Goal: Task Accomplishment & Management: Manage account settings

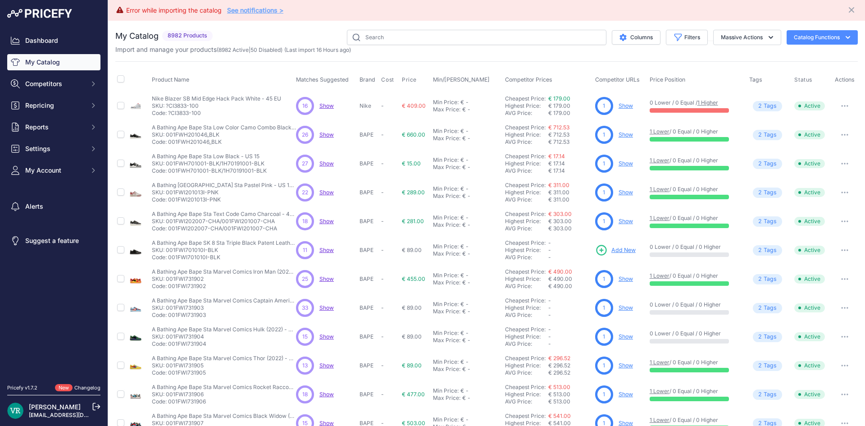
click at [841, 55] on div "My Catalog 8982 Products" at bounding box center [486, 291] width 743 height 523
click at [821, 37] on button "Catalog Functions" at bounding box center [822, 37] width 71 height 14
click at [746, 34] on button "Massive Actions" at bounding box center [748, 37] width 68 height 15
click at [653, 55] on div "My Catalog 8982 Products" at bounding box center [486, 291] width 743 height 523
click at [183, 103] on p "SKU: ?CI3833-100" at bounding box center [216, 105] width 129 height 7
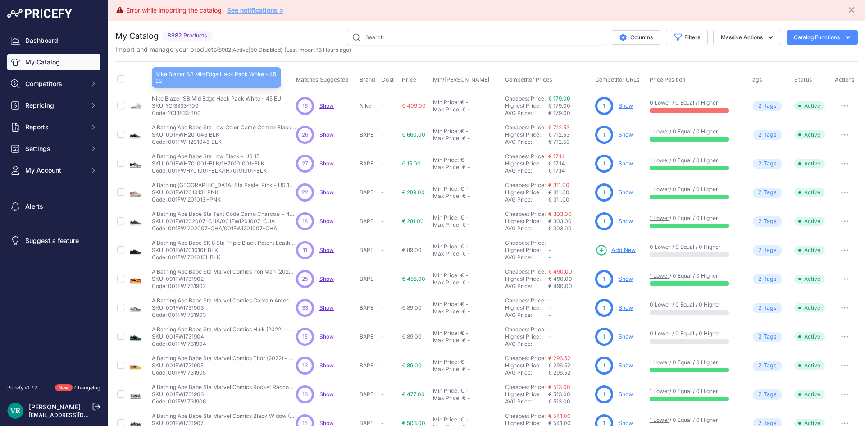
drag, startPoint x: 157, startPoint y: 102, endPoint x: 171, endPoint y: 101, distance: 14.4
click at [160, 102] on p "Nike Blazer SB Mid Edge Hack Pack White - 45 EU" at bounding box center [216, 98] width 129 height 7
click at [199, 105] on p "SKU: ?CI3833-100" at bounding box center [216, 105] width 129 height 7
drag, startPoint x: 709, startPoint y: 60, endPoint x: 694, endPoint y: 57, distance: 15.6
click at [709, 60] on div "My Catalog 8982 Products" at bounding box center [486, 291] width 743 height 523
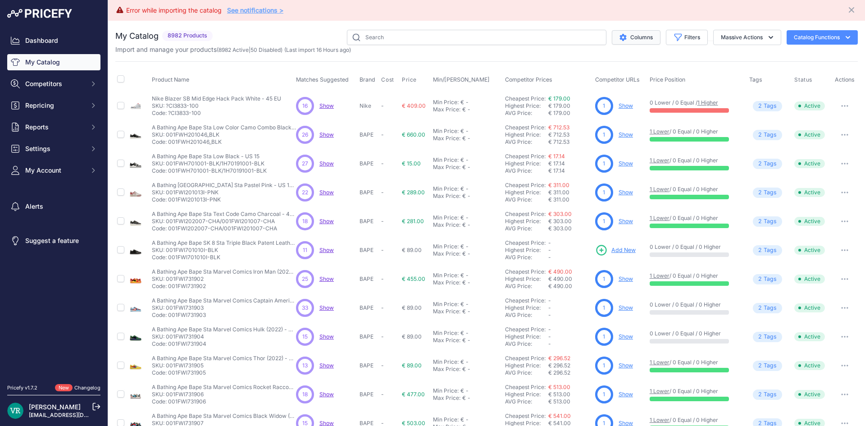
click at [620, 37] on icon "$type" at bounding box center [623, 37] width 7 height 7
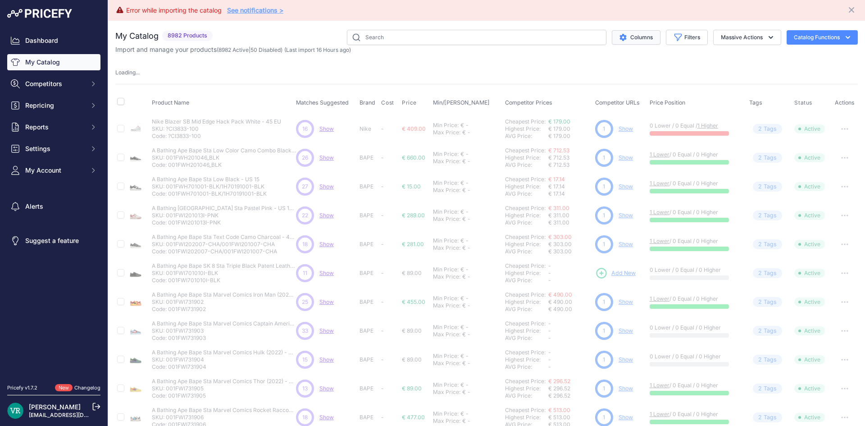
click at [620, 37] on icon "$type" at bounding box center [623, 37] width 7 height 7
click at [738, 32] on button "Massive Actions" at bounding box center [748, 37] width 68 height 15
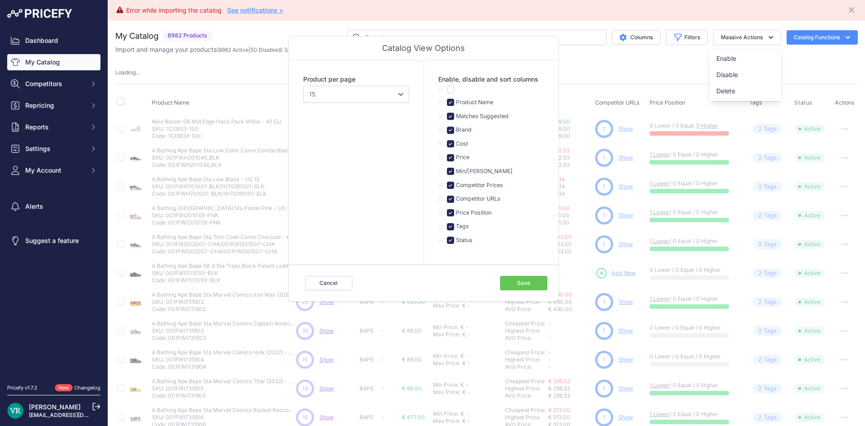
click at [809, 37] on button "Catalog Functions" at bounding box center [822, 37] width 71 height 14
click at [788, 51] on div "Import Additional Info" at bounding box center [806, 56] width 101 height 16
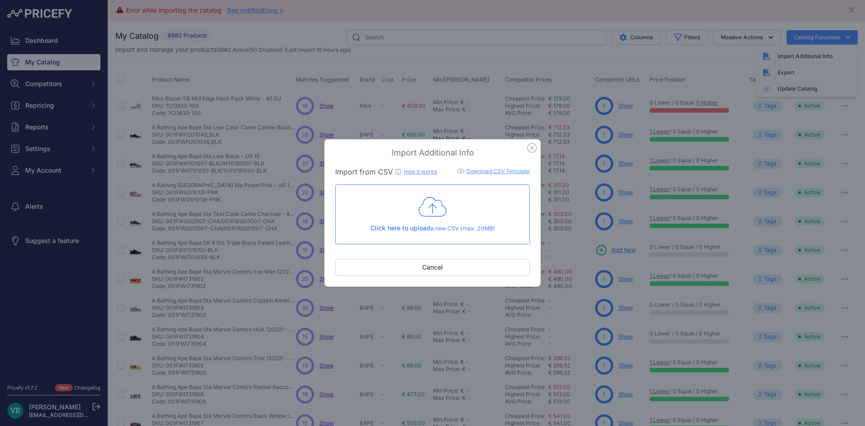
click at [483, 171] on link "Download CSV Template" at bounding box center [499, 171] width 64 height 7
click at [565, 56] on div "Import Additional Info Import from CSV How it works Download CSV Template Check…" at bounding box center [432, 213] width 865 height 426
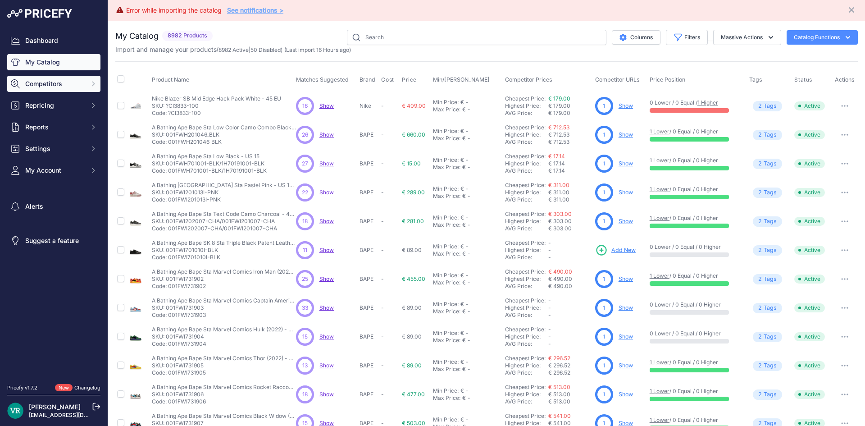
click at [52, 84] on span "Competitors" at bounding box center [54, 83] width 59 height 9
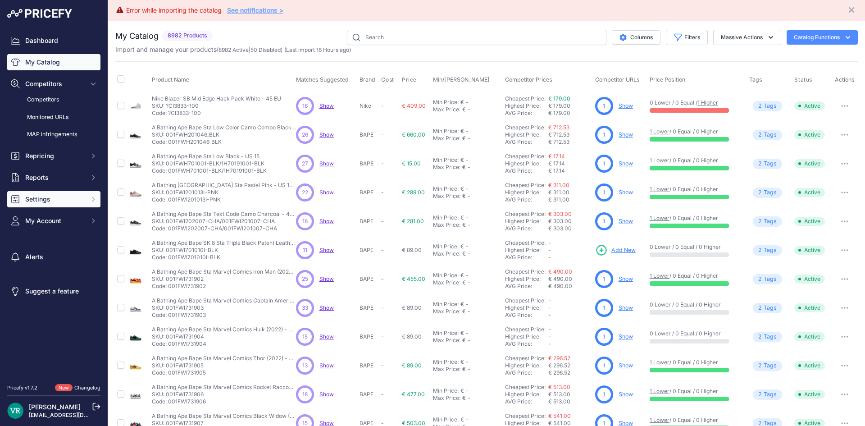
drag, startPoint x: 51, startPoint y: 202, endPoint x: 55, endPoint y: 203, distance: 4.5
click at [51, 201] on span "Settings" at bounding box center [54, 199] width 59 height 9
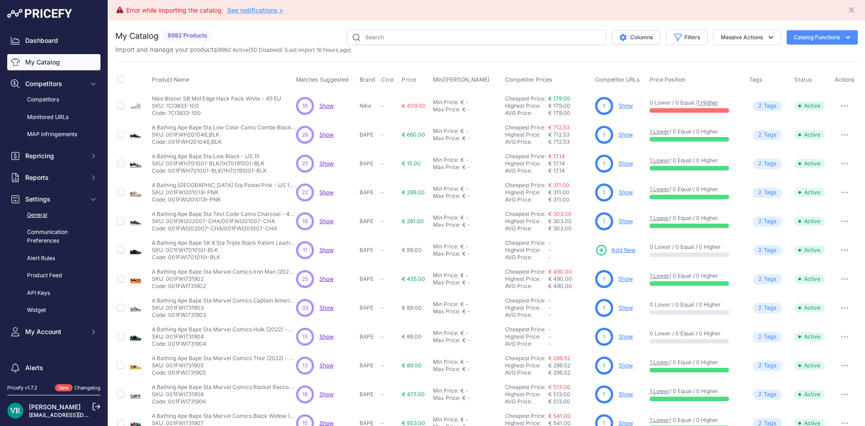
click at [43, 215] on link "General" at bounding box center [53, 215] width 93 height 16
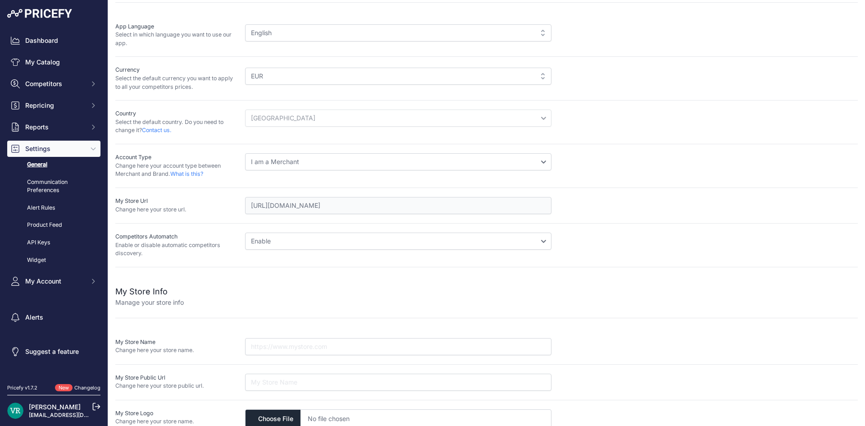
scroll to position [82, 0]
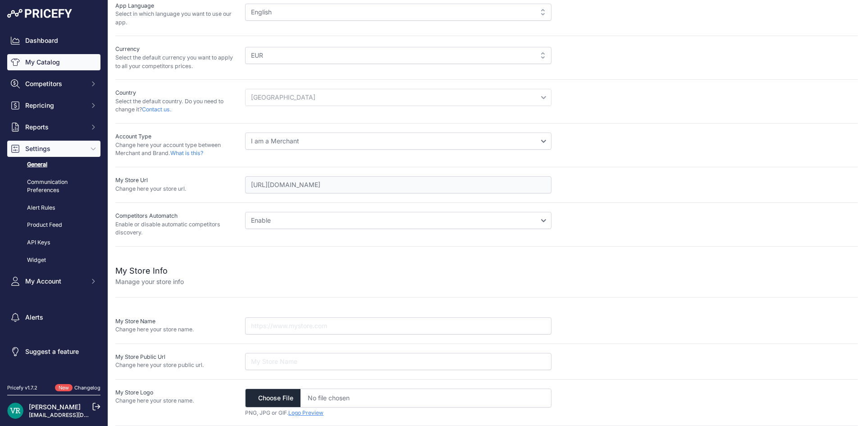
click at [73, 60] on link "My Catalog" at bounding box center [53, 62] width 93 height 16
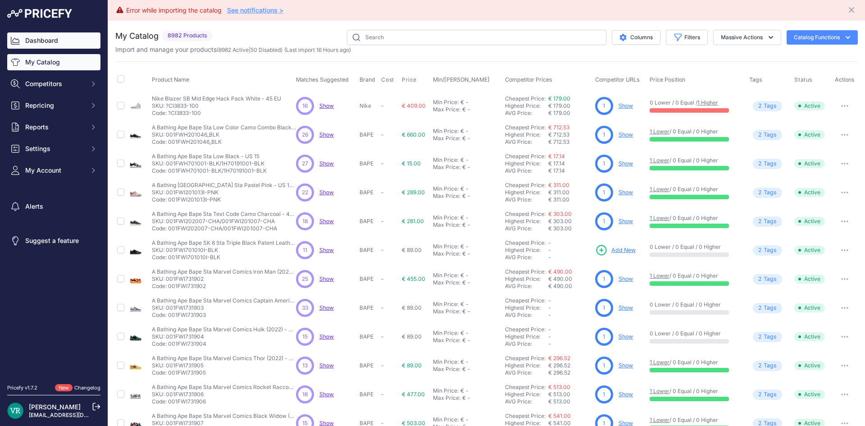
click at [67, 41] on link "Dashboard" at bounding box center [53, 40] width 93 height 16
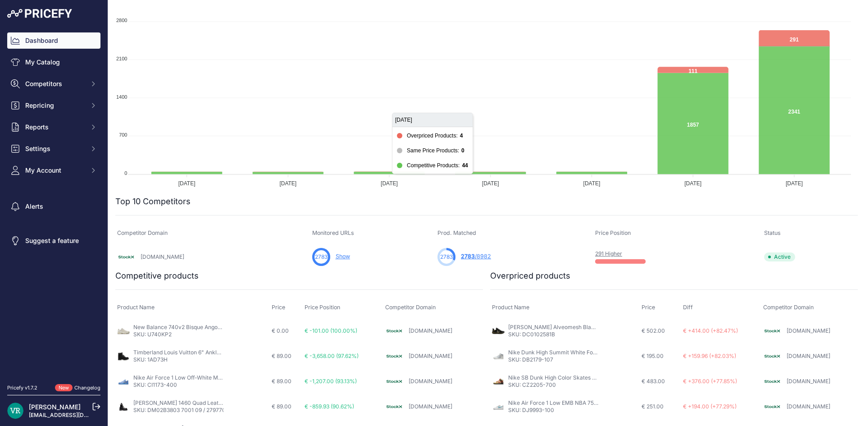
scroll to position [248, 0]
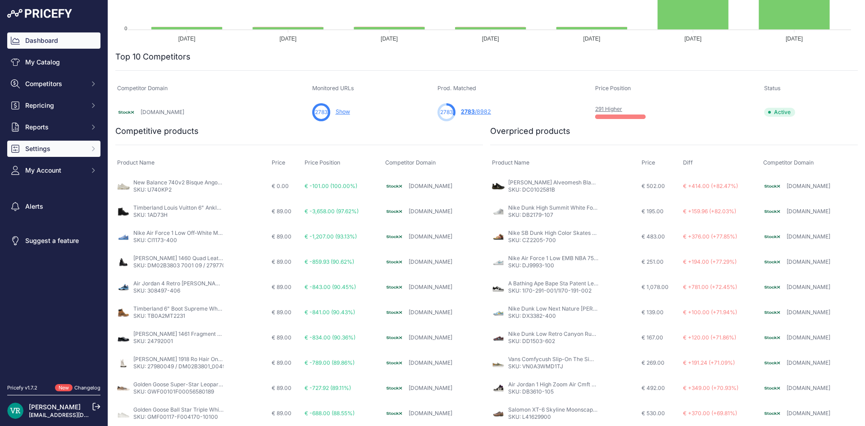
click at [52, 152] on span "Settings" at bounding box center [54, 148] width 59 height 9
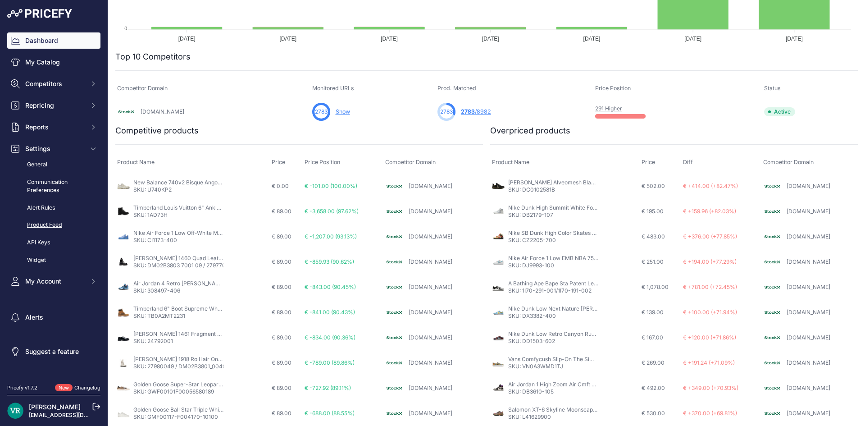
click at [45, 224] on link "Product Feed" at bounding box center [53, 225] width 93 height 16
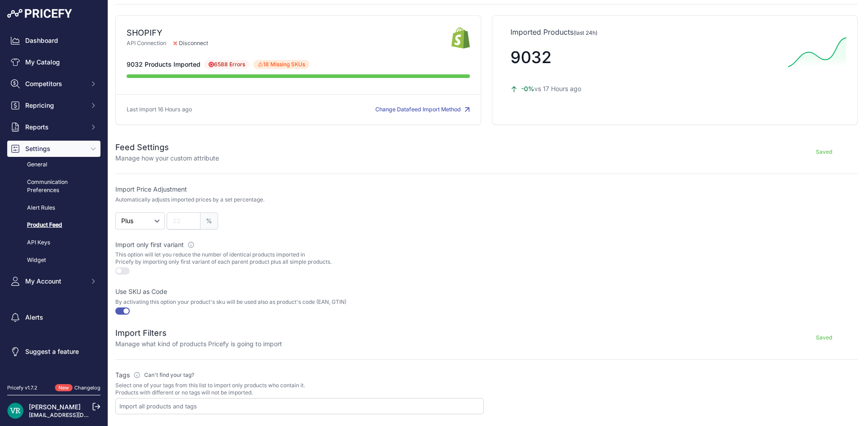
scroll to position [255, 0]
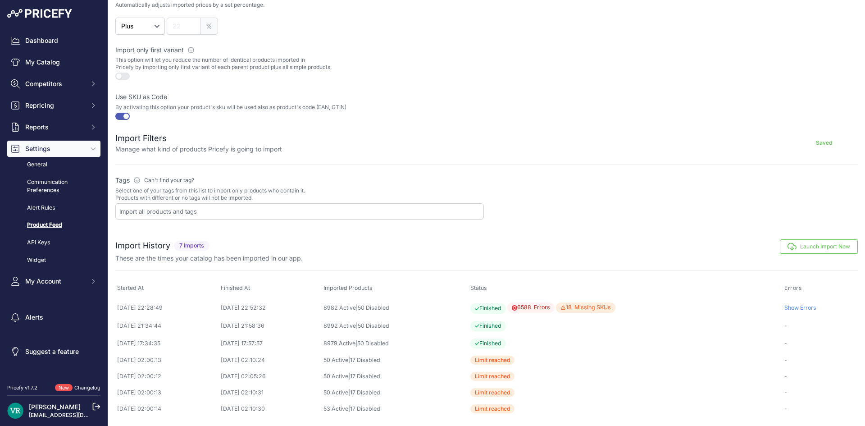
drag, startPoint x: 546, startPoint y: 304, endPoint x: 709, endPoint y: 302, distance: 163.6
click at [709, 302] on td "Finished 6588 Errors 18 Missing SKUs 18 products have been skipped due to missi…" at bounding box center [626, 308] width 314 height 18
click at [811, 311] on link "Show Errors" at bounding box center [801, 307] width 32 height 7
click at [809, 308] on link "Show Errors" at bounding box center [801, 307] width 32 height 7
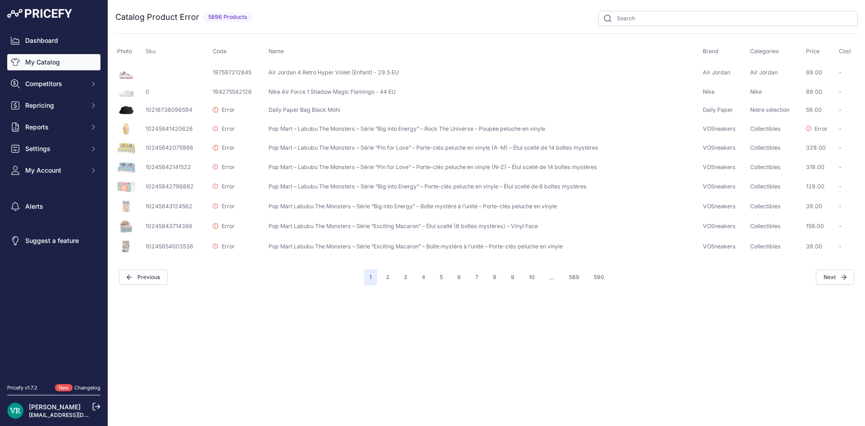
click at [67, 59] on link "My Catalog" at bounding box center [53, 62] width 93 height 16
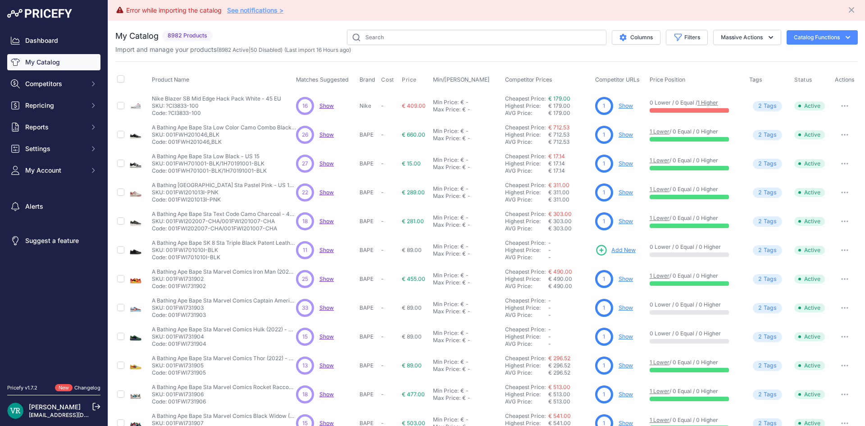
click at [258, 6] on link "See notifications >" at bounding box center [255, 10] width 56 height 8
click at [60, 40] on link "Dashboard" at bounding box center [53, 40] width 93 height 16
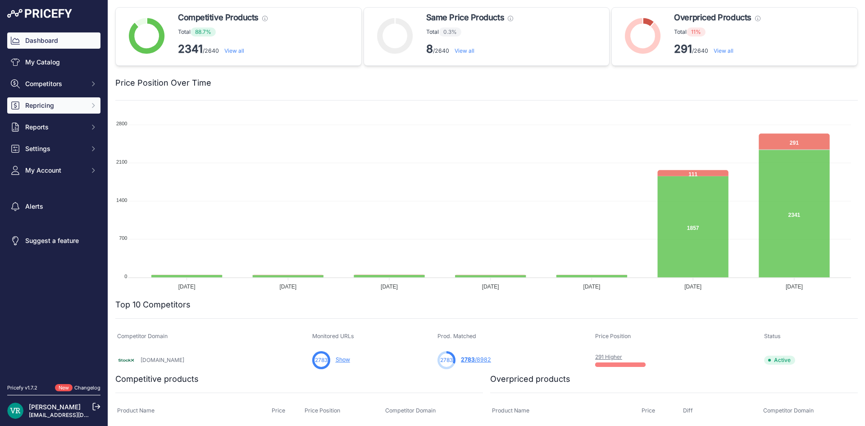
click at [66, 107] on span "Repricing" at bounding box center [54, 105] width 59 height 9
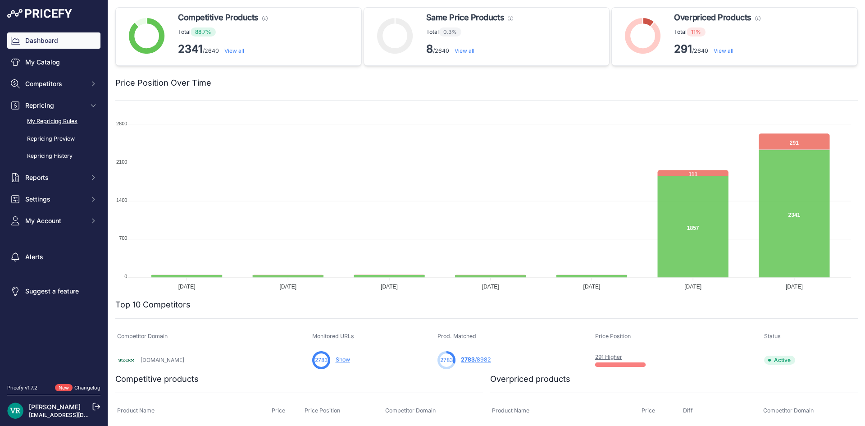
click at [69, 117] on link "My Repricing Rules" at bounding box center [53, 122] width 93 height 16
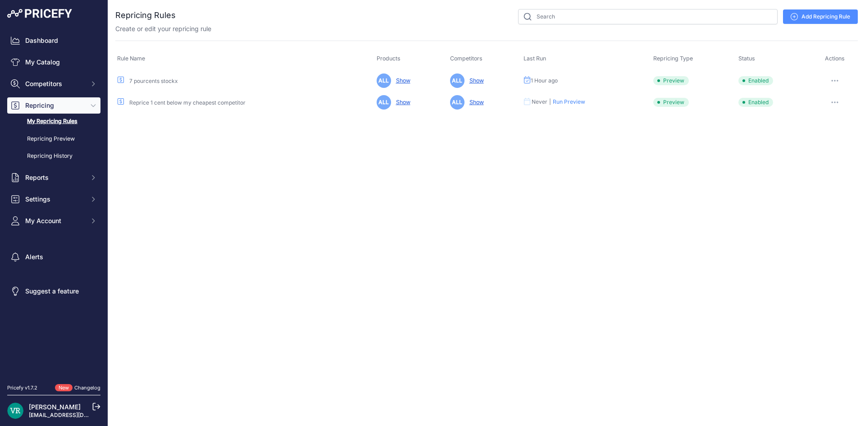
click at [835, 79] on button "button" at bounding box center [835, 80] width 18 height 13
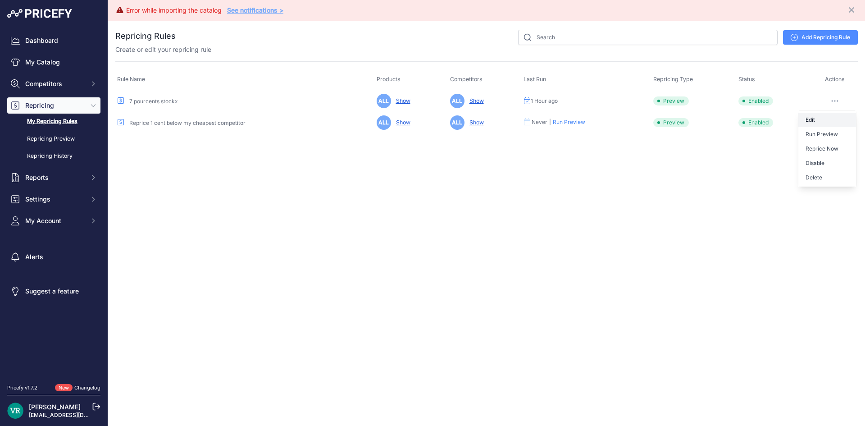
click at [812, 124] on link "Edit" at bounding box center [828, 120] width 58 height 14
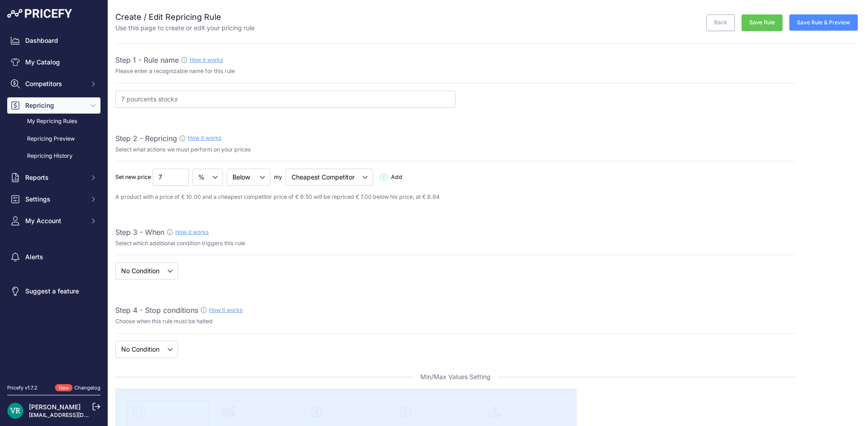
select select "7"
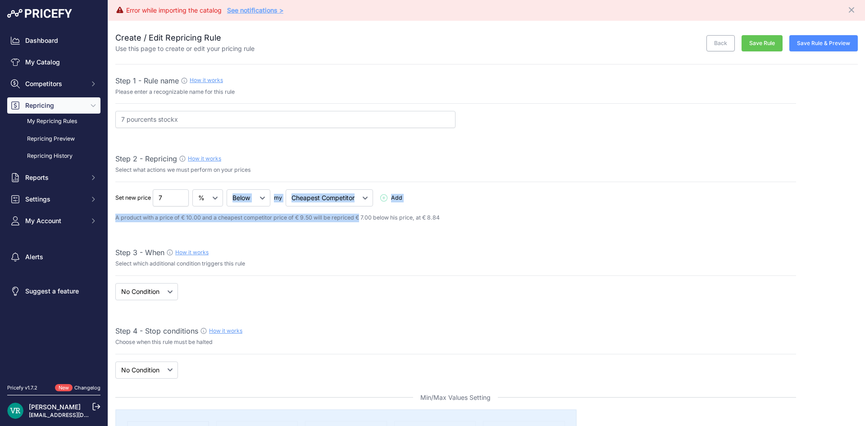
drag, startPoint x: 361, startPoint y: 211, endPoint x: 268, endPoint y: 190, distance: 95.8
click at [268, 190] on div "Set new price 7 € % Add 1 Delete" at bounding box center [455, 205] width 681 height 33
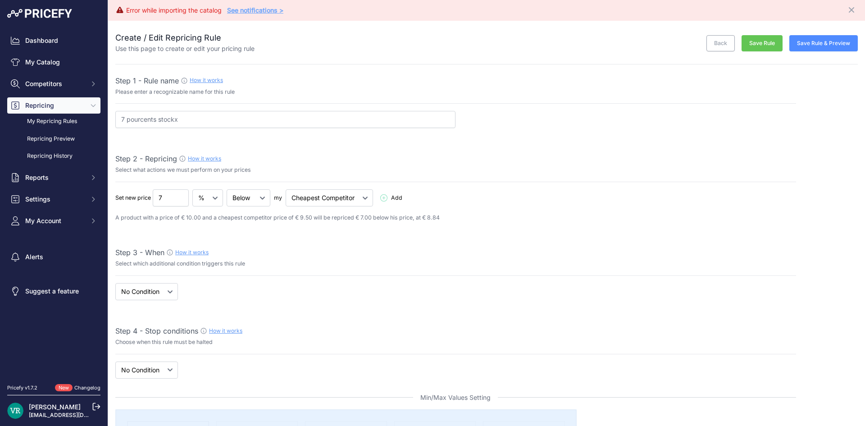
drag, startPoint x: 290, startPoint y: 196, endPoint x: 328, endPoint y: 194, distance: 37.5
click at [328, 194] on select "Cheapest Competitor Highest Competitor" at bounding box center [329, 197] width 87 height 17
click at [360, 201] on select "Cheapest Competitor Highest Competitor" at bounding box center [329, 197] width 87 height 17
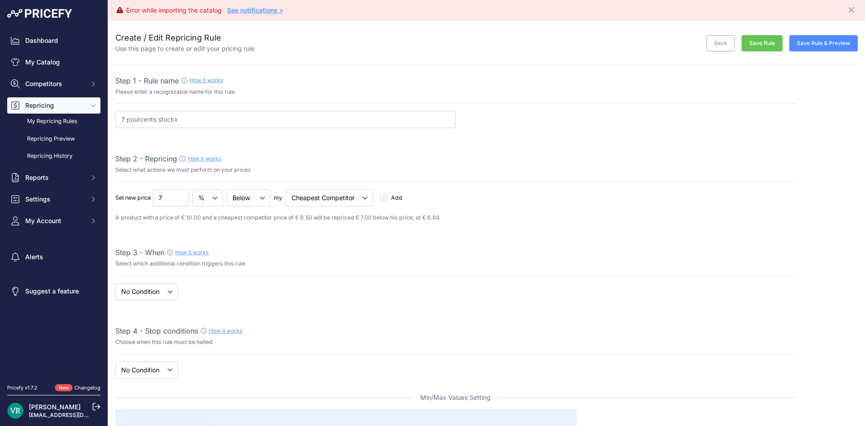
click at [341, 168] on p "Select what actions we must perform on your prices" at bounding box center [455, 170] width 681 height 9
click at [341, 195] on select "Cheapest Competitor Highest Competitor" at bounding box center [329, 197] width 87 height 17
select select "highest"
click at [286, 189] on select "Cheapest Competitor Highest Competitor" at bounding box center [329, 197] width 87 height 17
click at [749, 45] on button "Save Rule" at bounding box center [762, 43] width 41 height 17
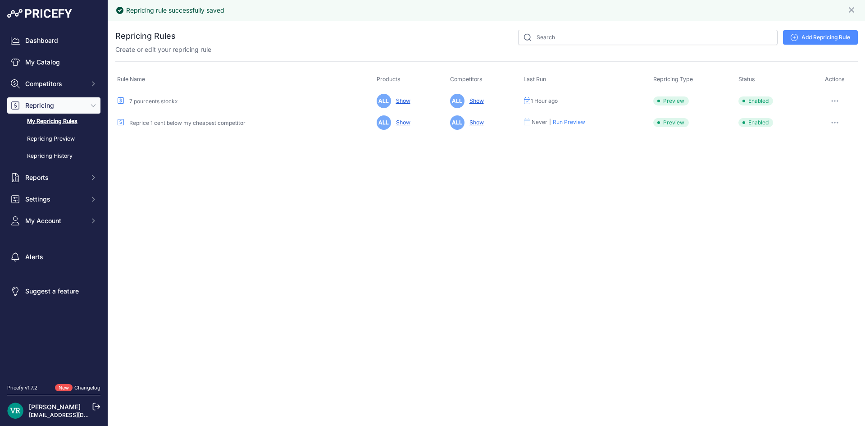
click at [834, 101] on icon "button" at bounding box center [835, 101] width 7 height 2
click at [832, 150] on button "Reprice Now" at bounding box center [828, 149] width 58 height 14
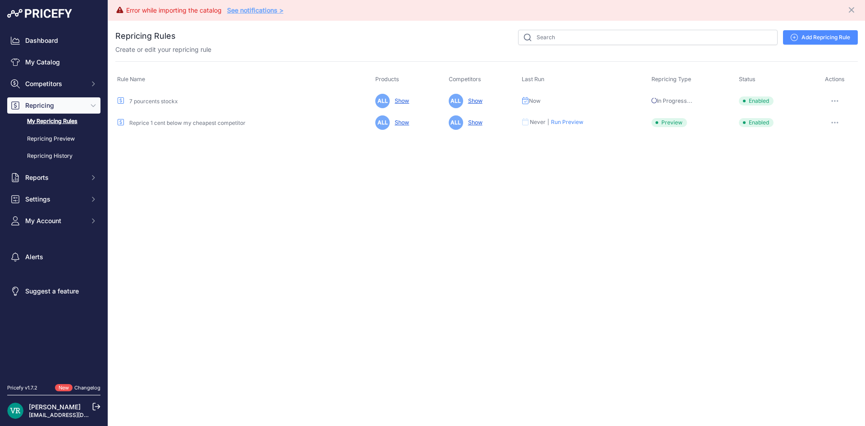
click at [835, 102] on icon "button" at bounding box center [835, 101] width 7 height 2
click at [748, 211] on div "Error while importing the catalog See notifications > Close You are not connect…" at bounding box center [486, 213] width 757 height 426
click at [794, 38] on icon at bounding box center [794, 37] width 7 height 7
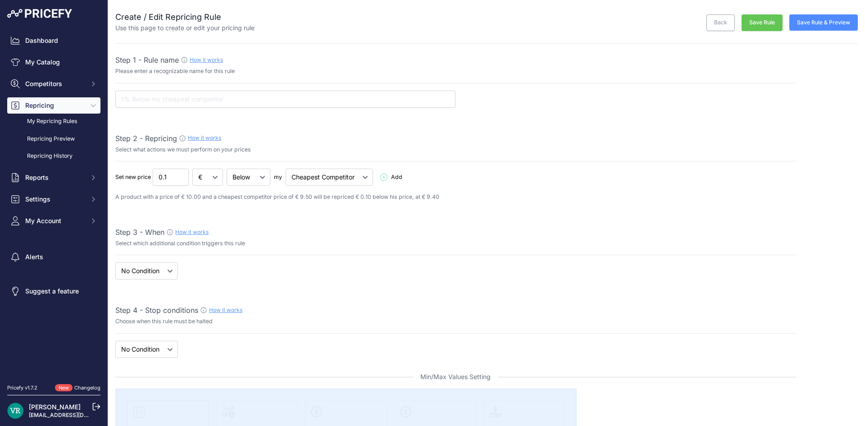
select select "7"
click at [199, 174] on select "€ %" at bounding box center [207, 177] width 31 height 17
select select "percentage"
click at [193, 169] on select "€ %" at bounding box center [207, 177] width 31 height 17
drag, startPoint x: 175, startPoint y: 178, endPoint x: 75, endPoint y: 184, distance: 99.8
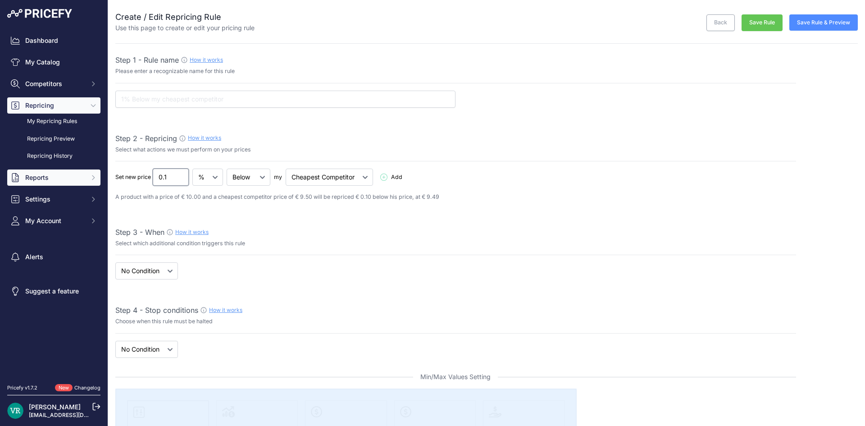
click at [75, 184] on div "Dashboard My Catalog Competitors Competitors Monitored URLs MAP infringements R…" at bounding box center [432, 213] width 865 height 426
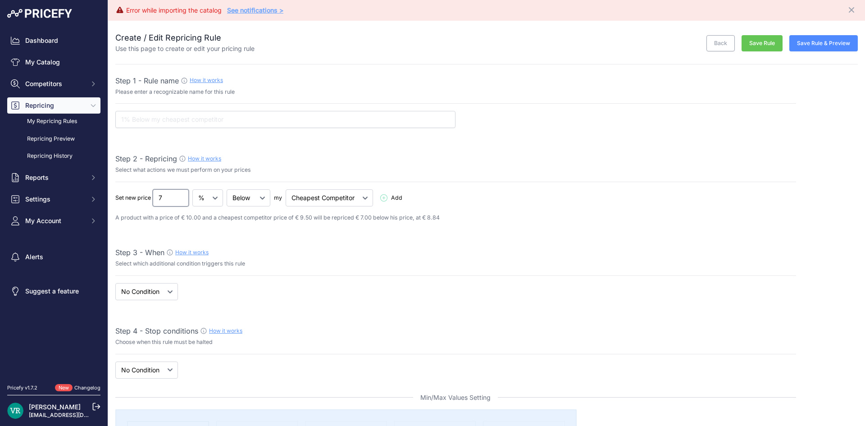
type input "7"
click at [379, 252] on div "Step 3 - When How it works" at bounding box center [455, 252] width 681 height 11
click at [327, 196] on select "Cheapest Competitor Highest Competitor" at bounding box center [329, 197] width 87 height 17
click at [256, 197] on select "Below Above Equal" at bounding box center [249, 197] width 44 height 17
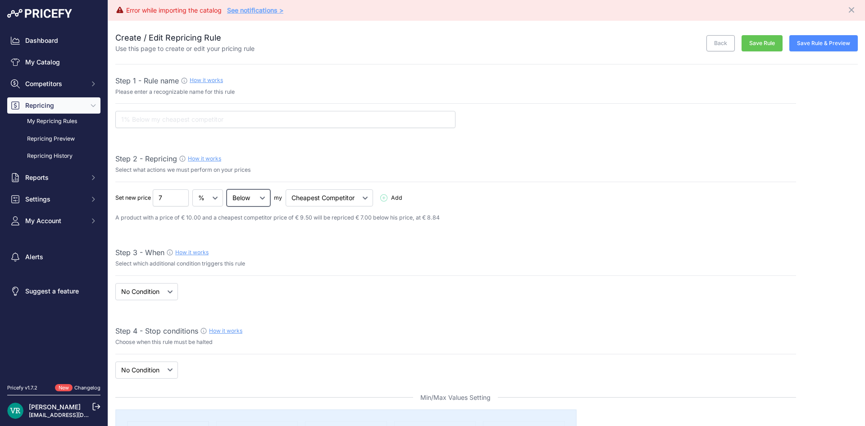
click at [227, 189] on select "Below Above Equal" at bounding box center [249, 197] width 44 height 17
click at [170, 284] on select "When No Condition" at bounding box center [146, 291] width 63 height 17
click at [168, 288] on select "When No Condition" at bounding box center [146, 291] width 63 height 17
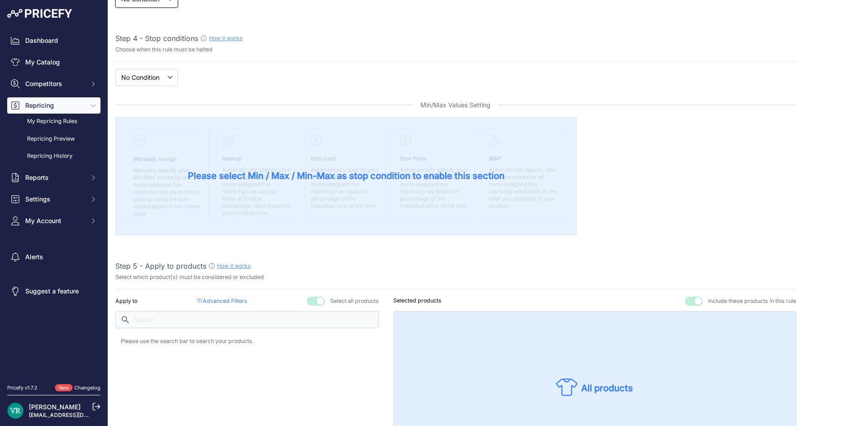
scroll to position [180, 0]
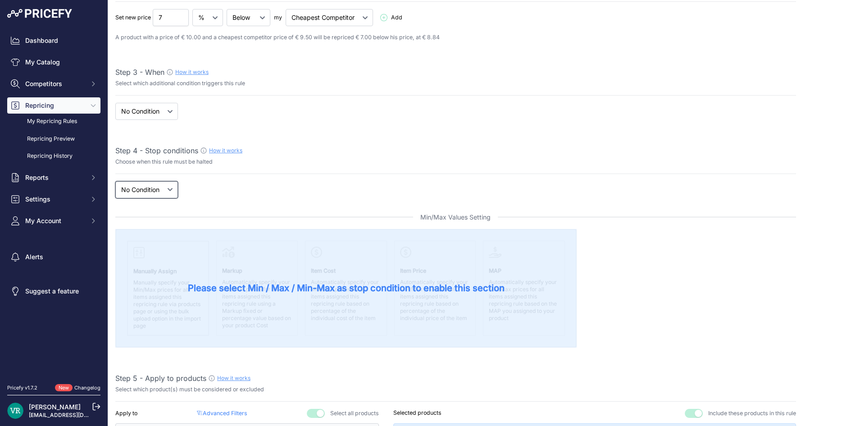
click at [135, 191] on select "New Price No Condition" at bounding box center [146, 189] width 63 height 17
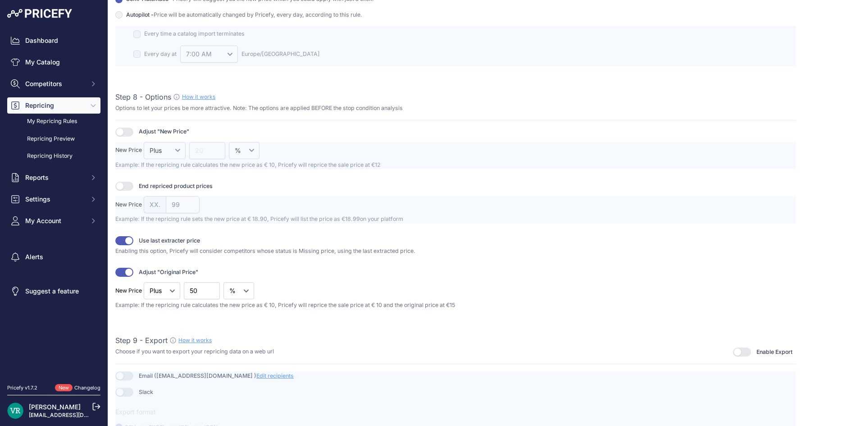
scroll to position [1037, 0]
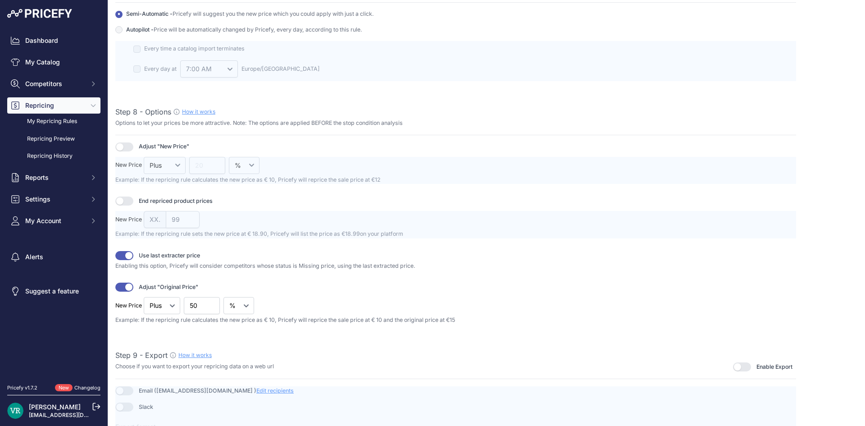
click at [119, 287] on button "button" at bounding box center [124, 287] width 18 height 9
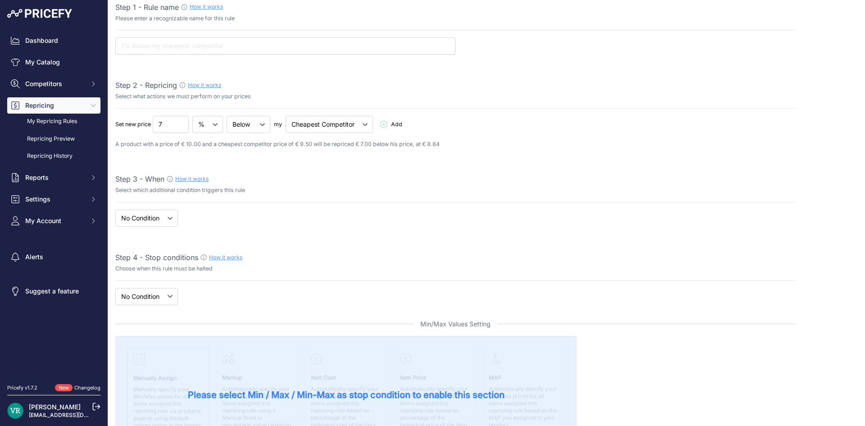
scroll to position [0, 0]
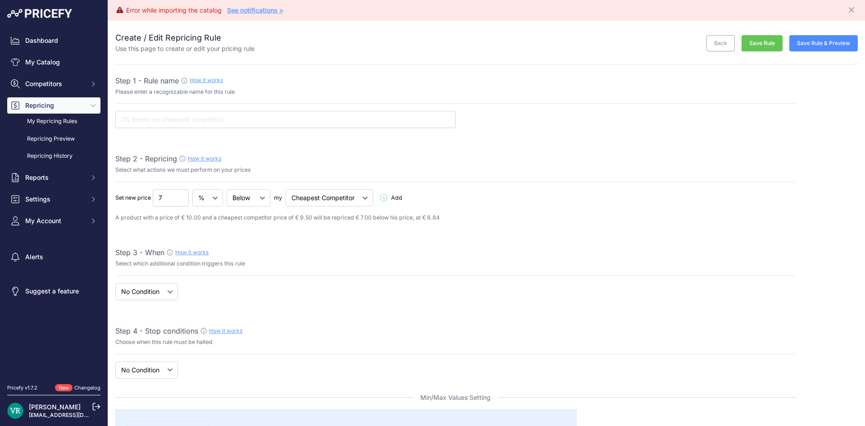
click at [762, 42] on button "Save Rule" at bounding box center [762, 43] width 41 height 17
click at [209, 117] on input "text" at bounding box center [285, 119] width 340 height 17
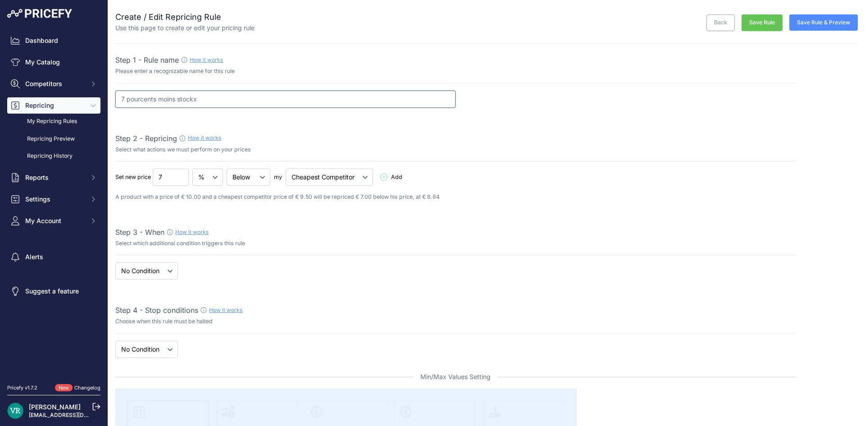
type input "7 pourcents moins stockx"
click at [749, 23] on button "Save Rule" at bounding box center [762, 22] width 41 height 17
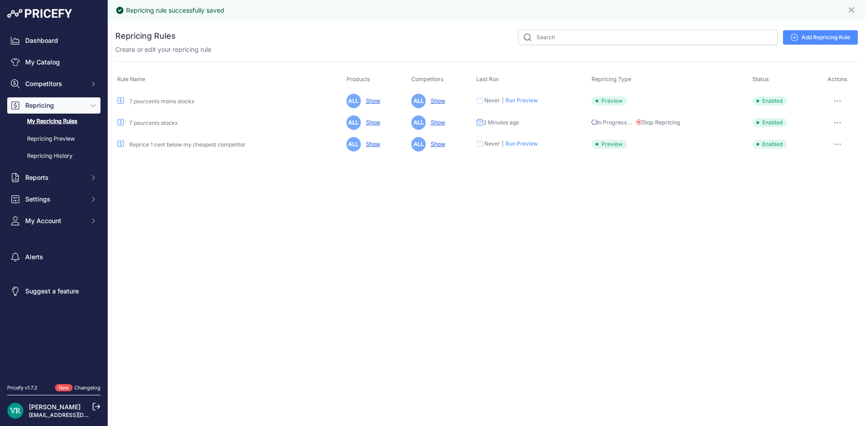
click at [841, 123] on icon "button" at bounding box center [840, 122] width 1 height 1
click at [836, 141] on link "Edit" at bounding box center [828, 141] width 58 height 14
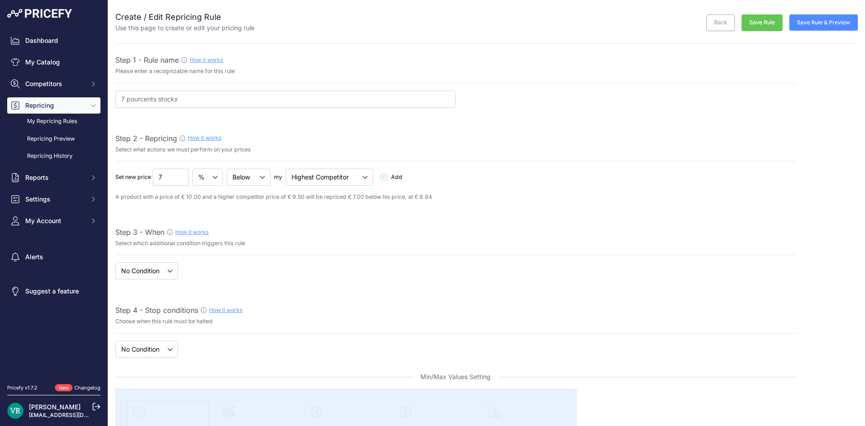
select select "7"
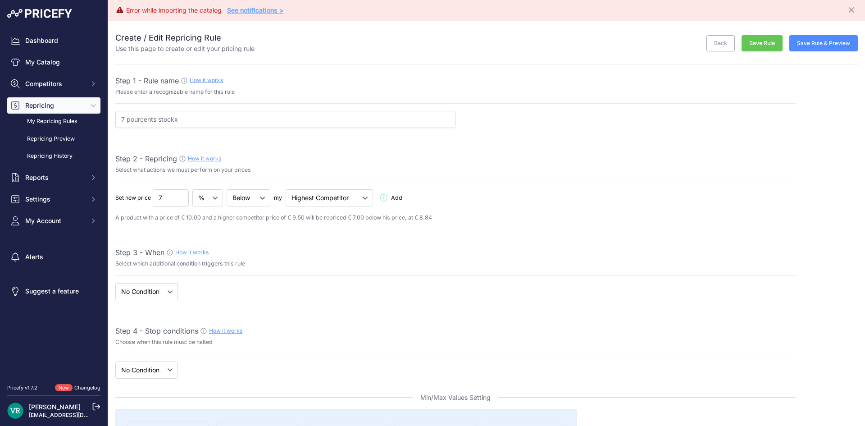
click at [715, 37] on link "Back" at bounding box center [721, 43] width 28 height 17
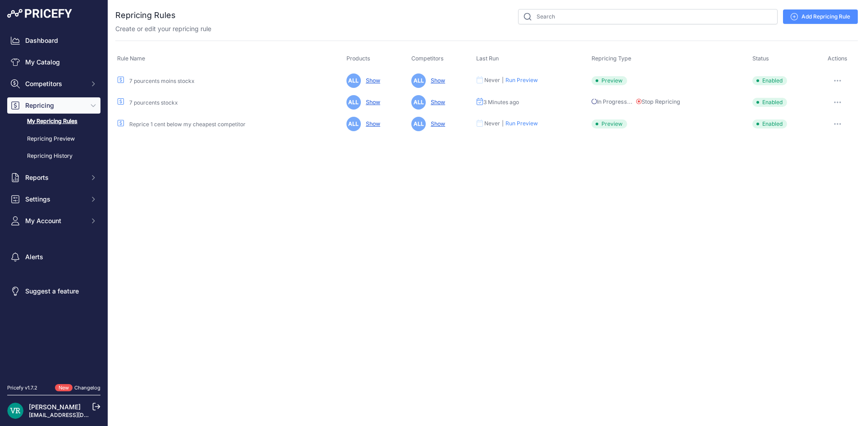
click at [833, 81] on button "button" at bounding box center [838, 80] width 18 height 13
click at [825, 101] on link "Edit" at bounding box center [828, 99] width 58 height 14
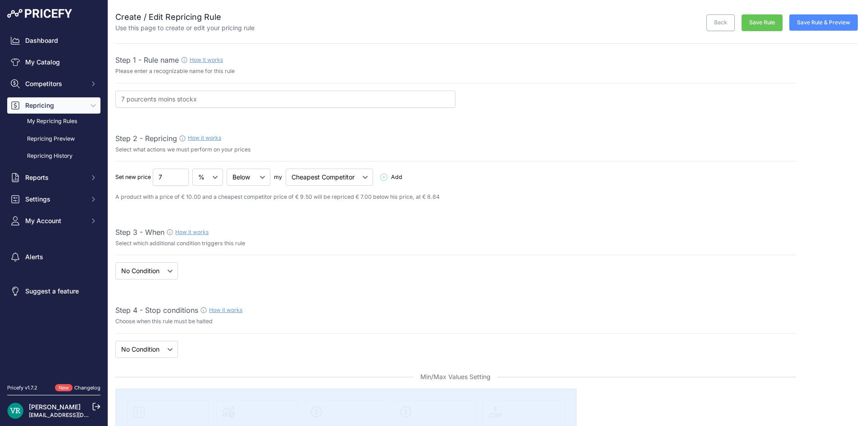
select select "7"
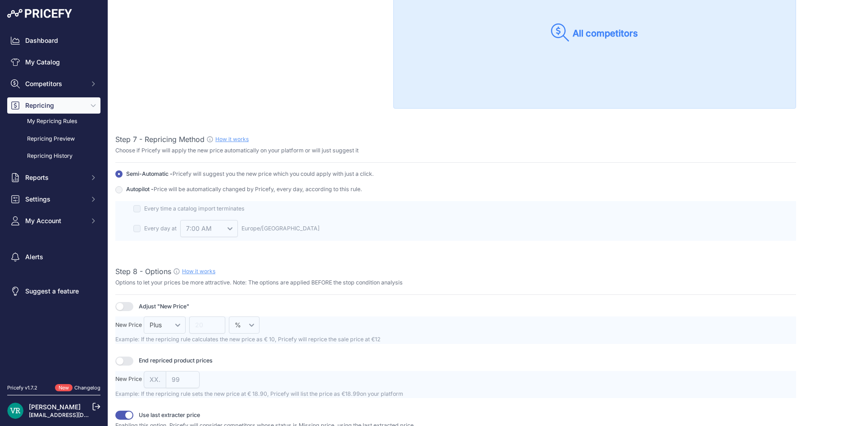
scroll to position [1037, 0]
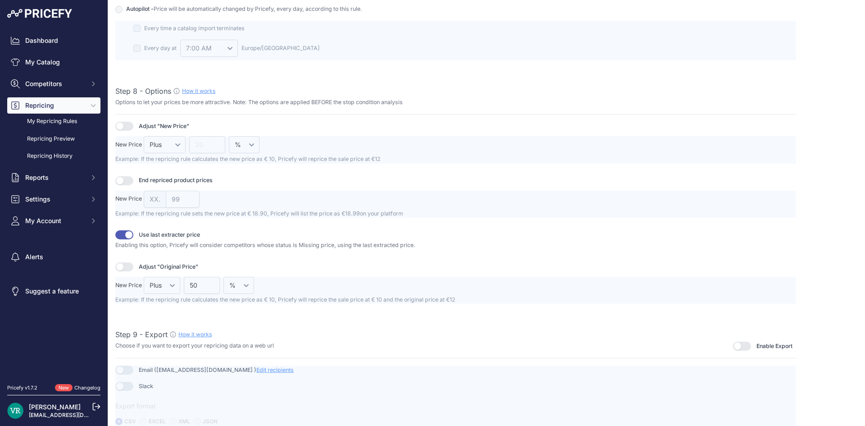
click at [119, 174] on div "Adjust "New Price" New Price 12 99 18.99 50" at bounding box center [455, 213] width 681 height 182
click at [121, 179] on button "button" at bounding box center [124, 180] width 18 height 9
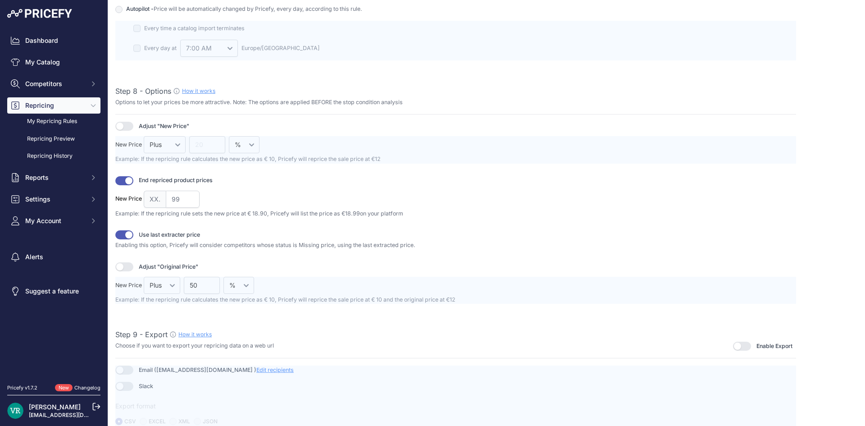
scroll to position [1057, 0]
click at [174, 199] on input "99" at bounding box center [183, 198] width 34 height 17
type input "00"
click at [459, 201] on div "New Price XX. 00" at bounding box center [455, 198] width 681 height 17
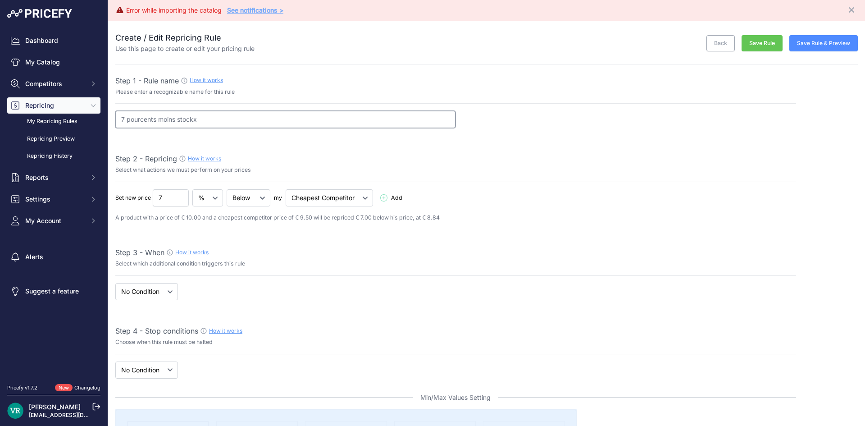
click at [178, 118] on input "7 pourcents moins stockx" at bounding box center [285, 119] width 340 height 17
drag, startPoint x: 286, startPoint y: 123, endPoint x: 102, endPoint y: 121, distance: 183.9
click at [102, 121] on div "Dashboard My Catalog Competitors Competitors Monitored URLs MAP infringements R…" at bounding box center [432, 213] width 865 height 426
type input "7 pourcents moins chère que le concurents le moins chère stockx"
click at [753, 38] on button "Save Rule" at bounding box center [762, 43] width 41 height 17
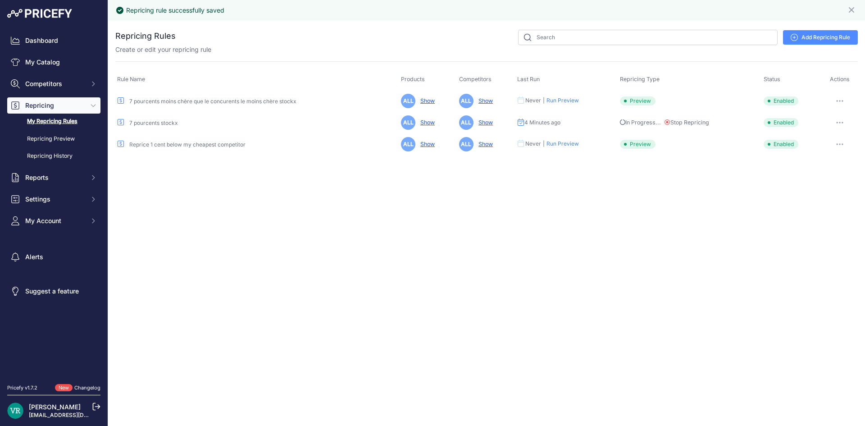
click at [837, 123] on icon "button" at bounding box center [840, 123] width 7 height 2
click at [814, 145] on link "Edit" at bounding box center [828, 141] width 58 height 14
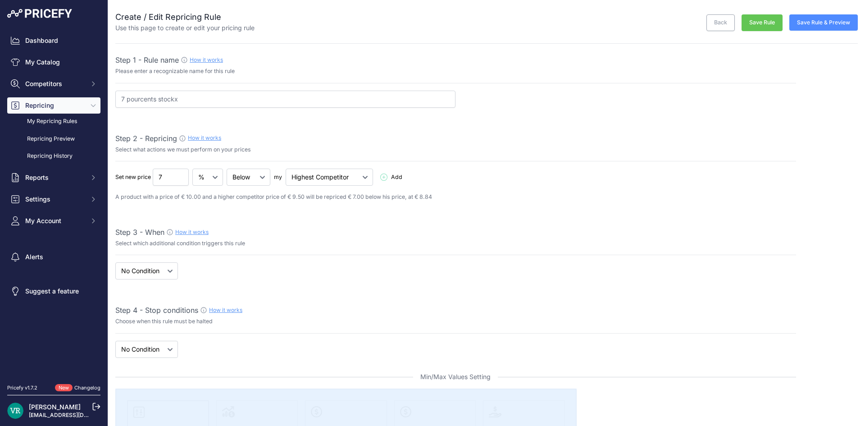
select select "7"
drag, startPoint x: 160, startPoint y: 98, endPoint x: 66, endPoint y: 106, distance: 94.6
click at [66, 106] on div "Dashboard My Catalog Competitors Competitors Monitored URLs MAP infringements R…" at bounding box center [432, 213] width 865 height 426
paste input "moins chère que le concurents le moins chère"
click at [262, 100] on input "7 pourcents moins chère que le concurents le moins chère stockx" at bounding box center [285, 99] width 340 height 17
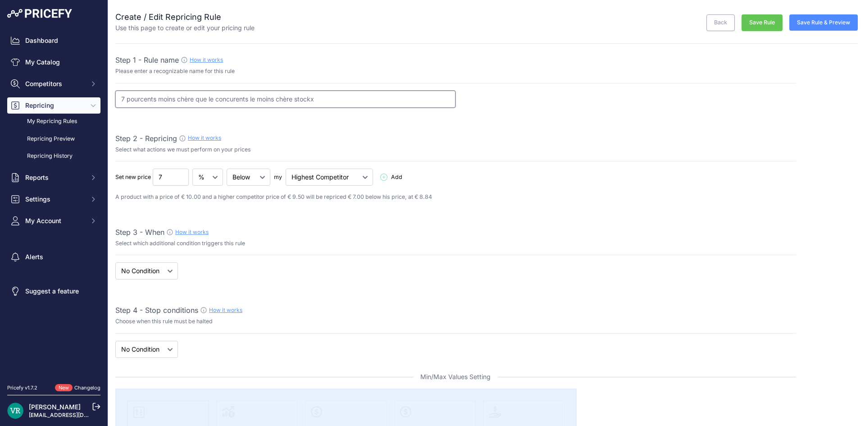
click at [263, 100] on input "7 pourcents moins chère que le concurents le moins chère stockx" at bounding box center [285, 99] width 340 height 17
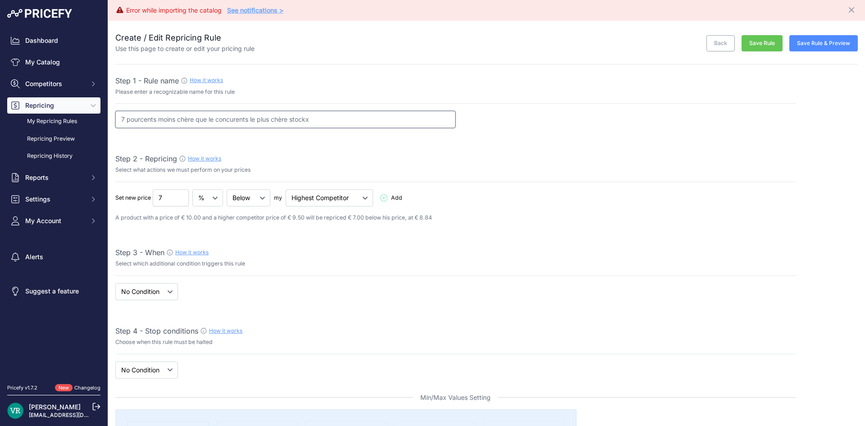
type input "7 pourcents moins chère que le concurents le plus chère stockx"
click at [749, 45] on button "Save Rule" at bounding box center [762, 43] width 41 height 17
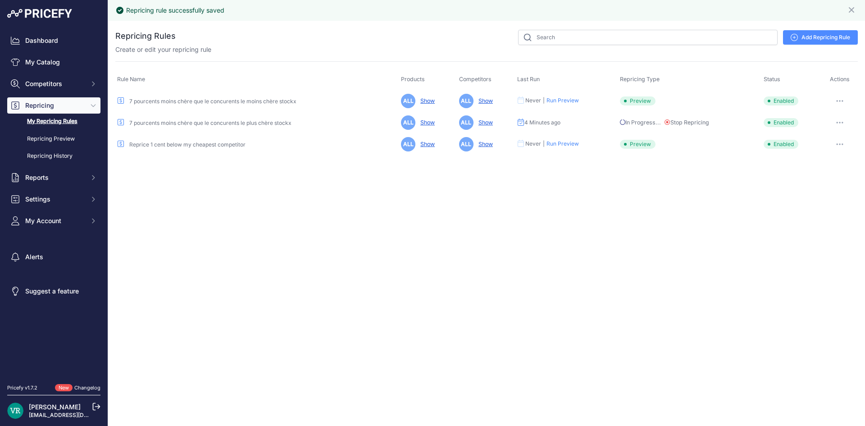
click at [839, 102] on icon "button" at bounding box center [840, 101] width 7 height 2
click at [825, 150] on button "Reprice Now" at bounding box center [828, 149] width 58 height 14
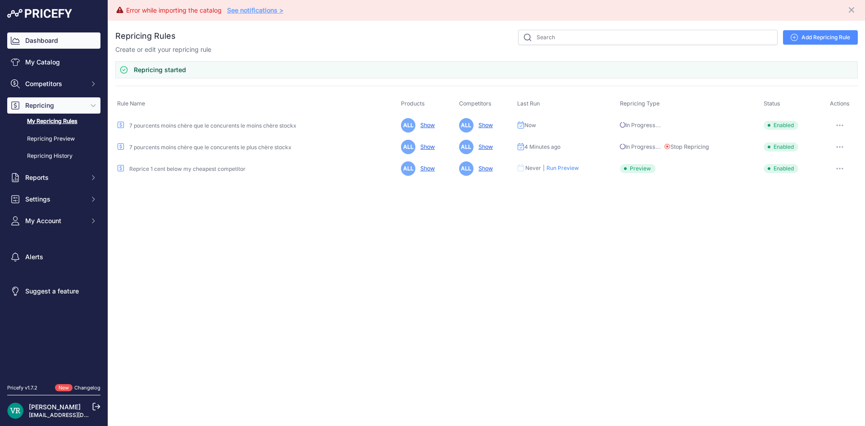
click at [64, 43] on link "Dashboard" at bounding box center [53, 40] width 93 height 16
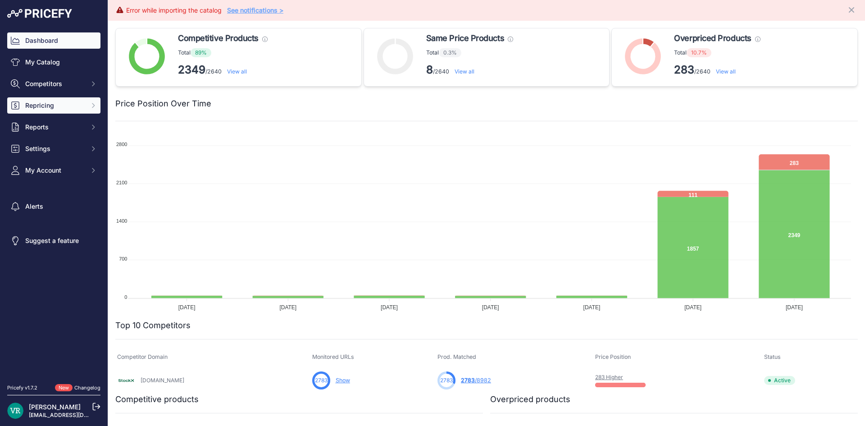
click at [31, 104] on span "Repricing" at bounding box center [54, 105] width 59 height 9
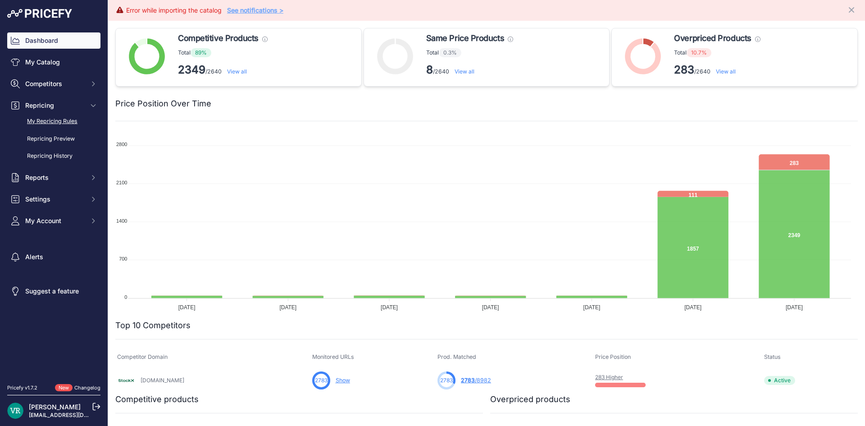
click at [48, 124] on link "My Repricing Rules" at bounding box center [53, 122] width 93 height 16
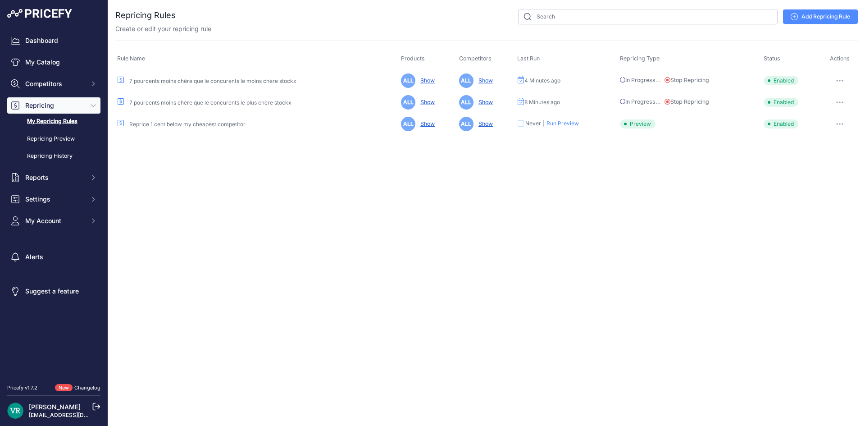
click at [814, 11] on link "Add Repricing Rule" at bounding box center [820, 16] width 75 height 14
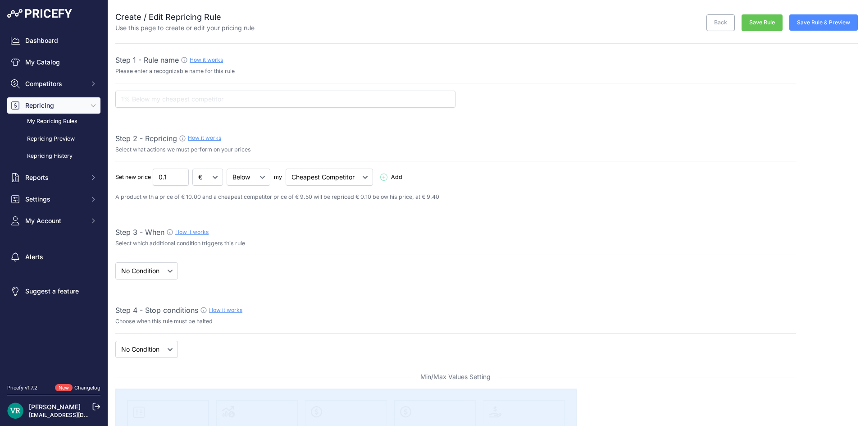
select select "7"
click at [301, 175] on select "Cheapest Competitor Highest Competitor" at bounding box center [329, 177] width 87 height 17
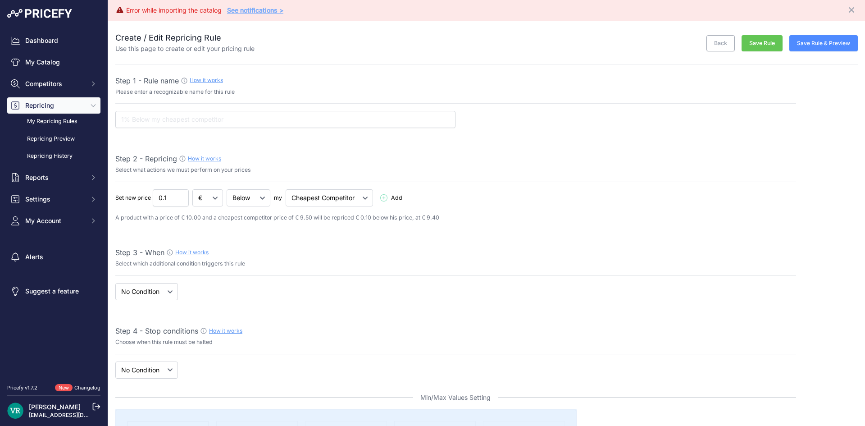
click at [364, 163] on div "Step 2 - Repricing How it works" at bounding box center [455, 158] width 681 height 11
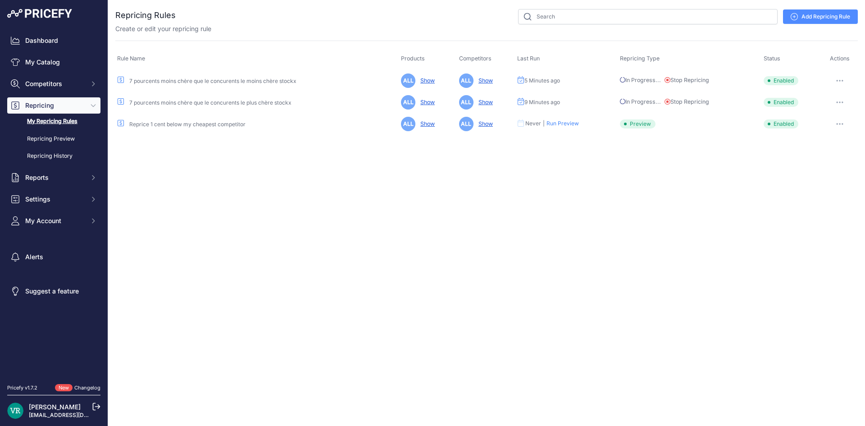
click at [843, 104] on tbody "7 pourcents moins chère que le concurents le moins chère stockx ALL Show ALL Sh…" at bounding box center [486, 101] width 743 height 65
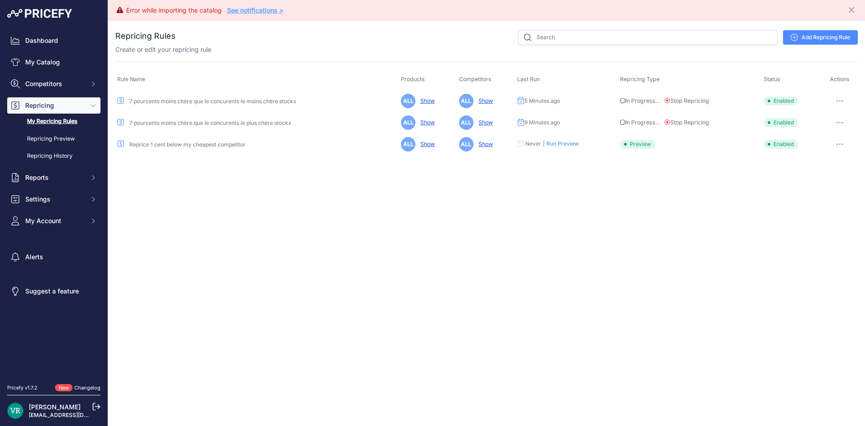
click at [842, 120] on button "button" at bounding box center [840, 122] width 18 height 13
click at [825, 185] on button "Delete" at bounding box center [828, 185] width 58 height 14
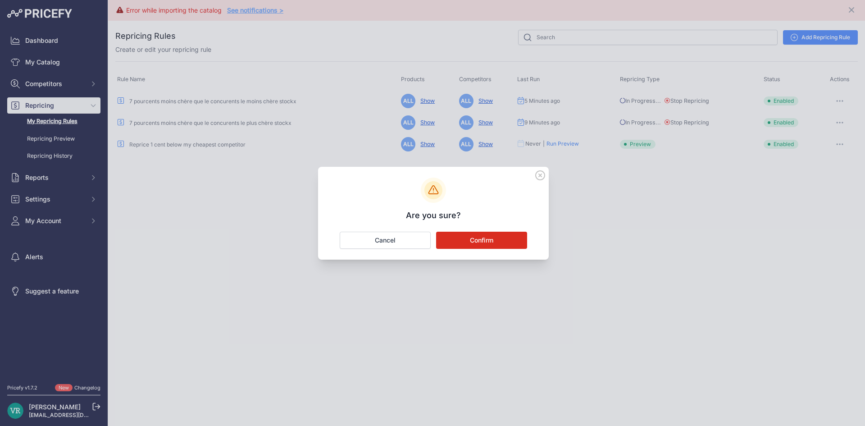
click at [503, 241] on button "Confirm" at bounding box center [481, 240] width 91 height 17
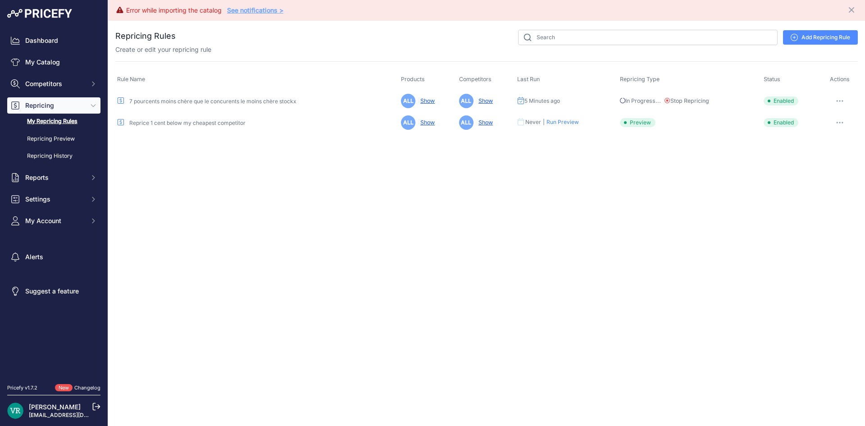
click at [172, 104] on link "7 pourcents moins chère que le concurents le moins chère stockx" at bounding box center [212, 101] width 167 height 7
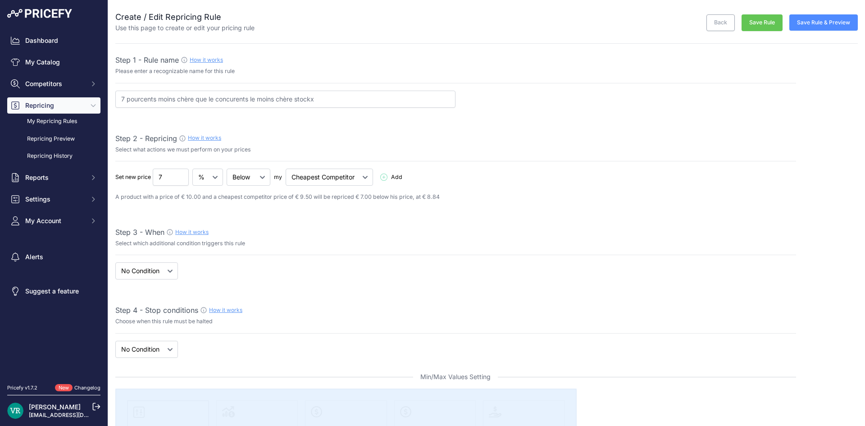
select select "7"
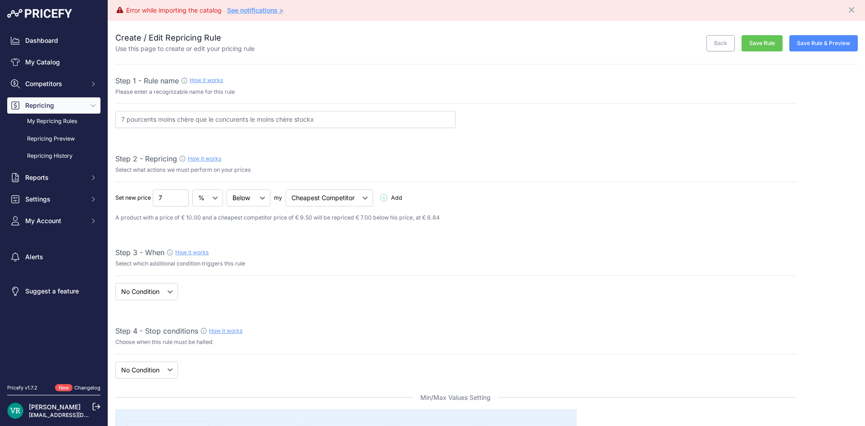
click at [755, 42] on button "Save Rule" at bounding box center [762, 43] width 41 height 17
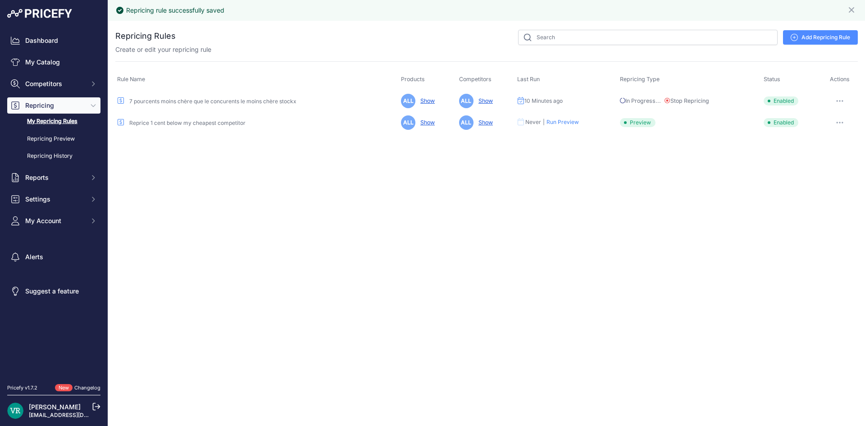
click at [694, 100] on button "Stop Repricing" at bounding box center [687, 101] width 44 height 9
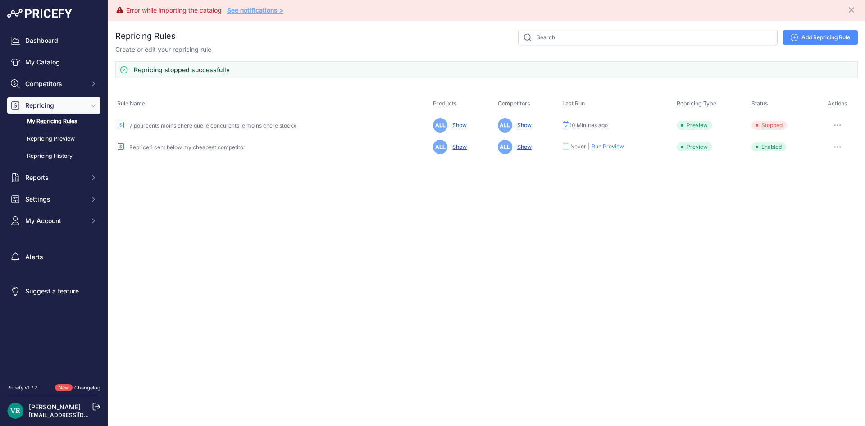
click at [836, 126] on icon "button" at bounding box center [837, 125] width 7 height 2
click at [830, 169] on button "Reprice Now" at bounding box center [828, 173] width 58 height 14
